Goal: Task Accomplishment & Management: Manage account settings

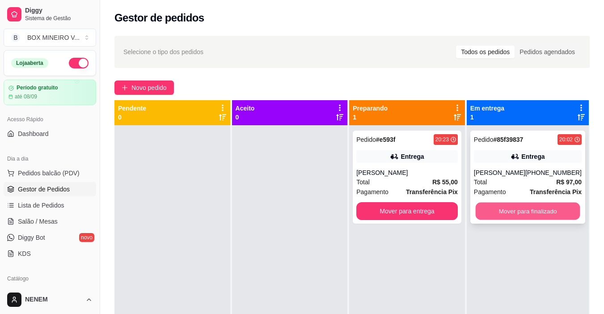
click at [500, 210] on button "Mover para finalizado" at bounding box center [527, 210] width 105 height 17
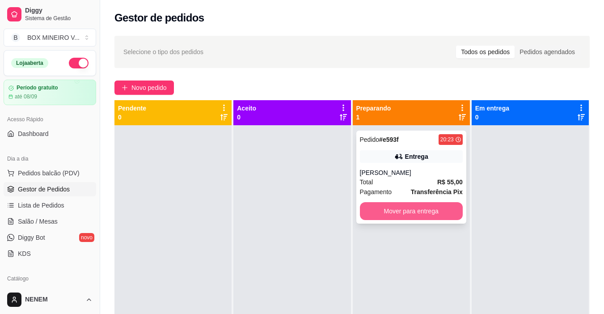
click at [439, 210] on button "Mover para entrega" at bounding box center [411, 211] width 103 height 18
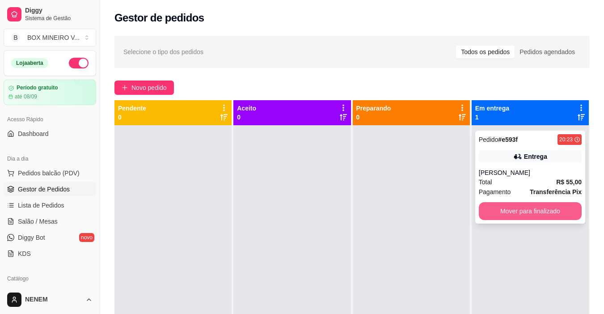
click at [520, 214] on button "Mover para finalizado" at bounding box center [530, 211] width 103 height 18
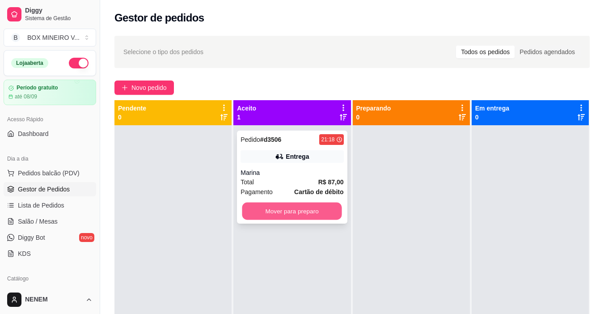
click at [333, 212] on button "Mover para preparo" at bounding box center [292, 210] width 100 height 17
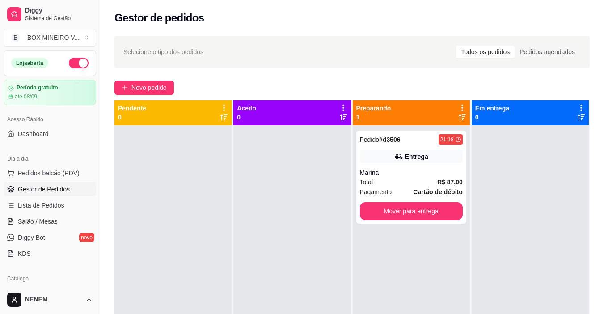
click at [536, 115] on div "Em entrega 0" at bounding box center [530, 113] width 110 height 18
click at [577, 113] on div at bounding box center [581, 112] width 8 height 17
click at [577, 116] on icon at bounding box center [580, 117] width 7 height 6
click at [431, 206] on button "Mover para entrega" at bounding box center [411, 210] width 100 height 17
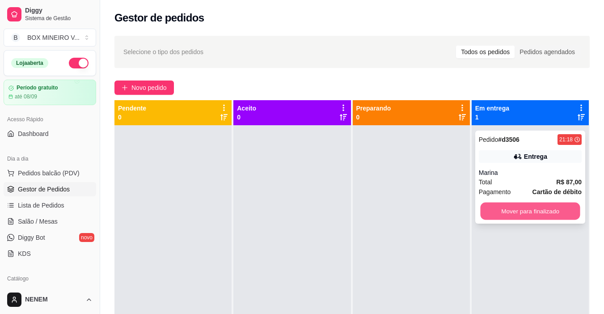
click at [513, 206] on button "Mover para finalizado" at bounding box center [530, 210] width 100 height 17
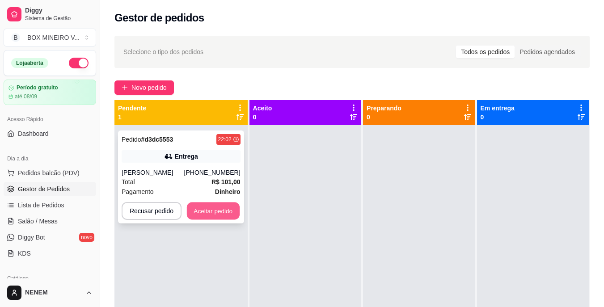
click at [208, 205] on button "Aceitar pedido" at bounding box center [213, 210] width 53 height 17
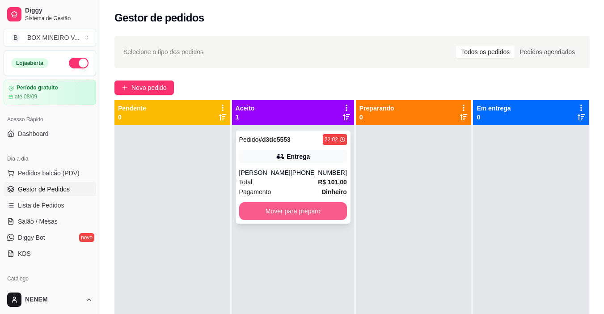
click at [274, 211] on button "Mover para preparo" at bounding box center [293, 211] width 108 height 18
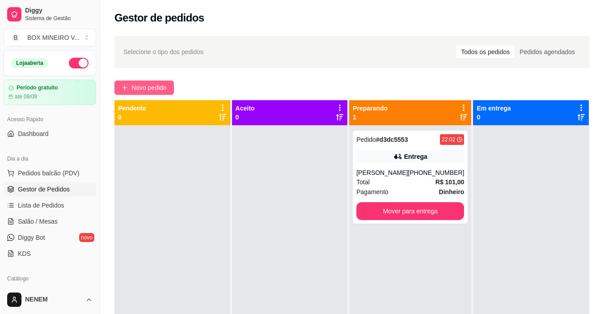
click at [140, 91] on span "Novo pedido" at bounding box center [148, 88] width 35 height 10
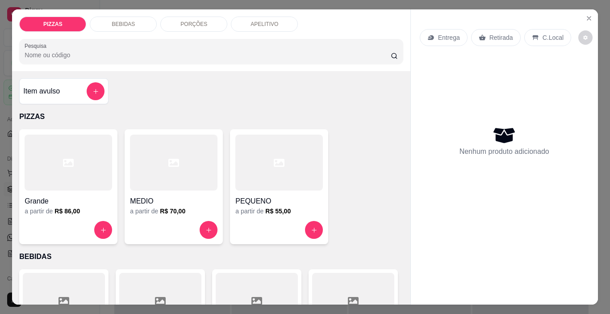
click at [4, 242] on div "PIZZAS BEBIDAS PORÇÕES APELITIVO Pesquisa Item avulso PIZZAS Grande a partir de…" at bounding box center [305, 157] width 610 height 314
click at [586, 17] on icon "Close" at bounding box center [589, 18] width 7 height 7
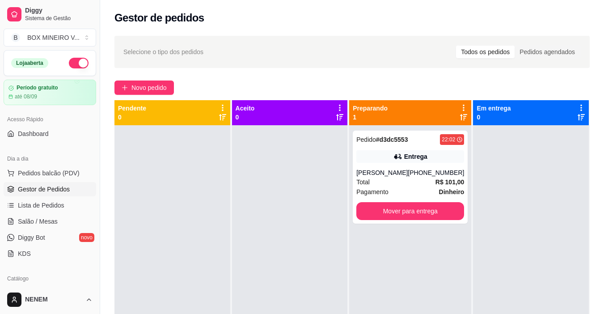
click at [46, 189] on span "Gestor de Pedidos" at bounding box center [44, 189] width 52 height 9
click at [39, 189] on span "Gestor de Pedidos" at bounding box center [44, 189] width 52 height 9
click at [39, 206] on span "Lista de Pedidos" at bounding box center [41, 205] width 46 height 9
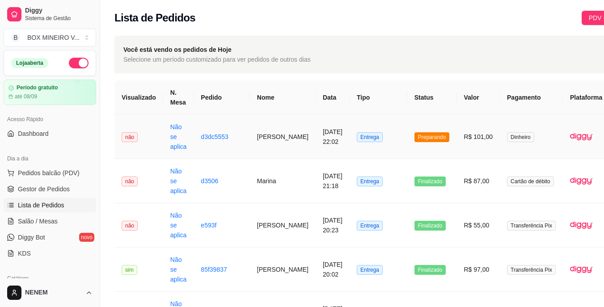
click at [550, 170] on button "IMPRESSORA" at bounding box center [567, 177] width 64 height 14
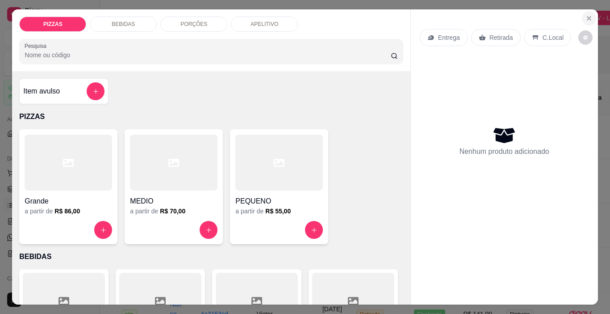
click at [586, 15] on icon "Close" at bounding box center [589, 18] width 7 height 7
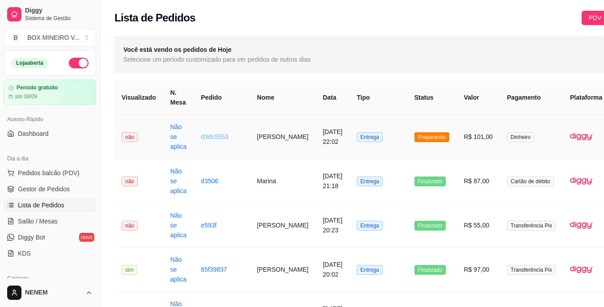
click at [201, 137] on link "d3dc5553" at bounding box center [215, 136] width 28 height 7
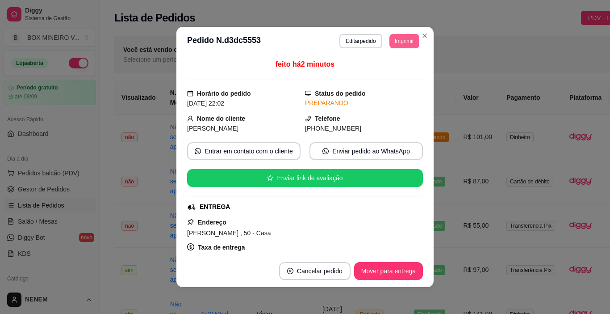
click at [396, 42] on button "Imprimir" at bounding box center [405, 41] width 30 height 14
click at [398, 73] on button "IMPRESSORA" at bounding box center [384, 72] width 63 height 14
click at [403, 37] on button "Imprimir" at bounding box center [404, 41] width 29 height 14
click at [372, 75] on button "IMPRESSORA" at bounding box center [384, 72] width 63 height 14
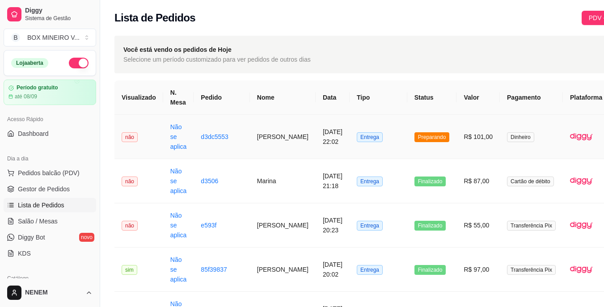
click at [578, 170] on button "IMPRESSORA" at bounding box center [567, 177] width 63 height 14
click at [578, 165] on td at bounding box center [586, 181] width 46 height 44
click at [73, 64] on button "button" at bounding box center [79, 63] width 20 height 11
